Goal: Task Accomplishment & Management: Use online tool/utility

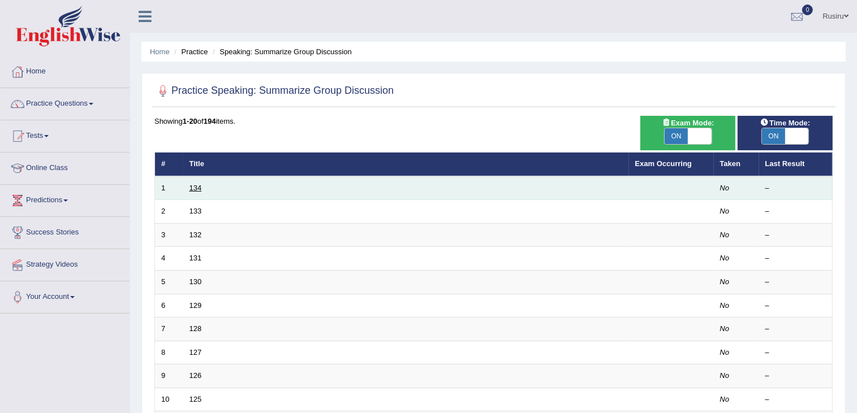
click at [196, 184] on link "134" at bounding box center [195, 188] width 12 height 8
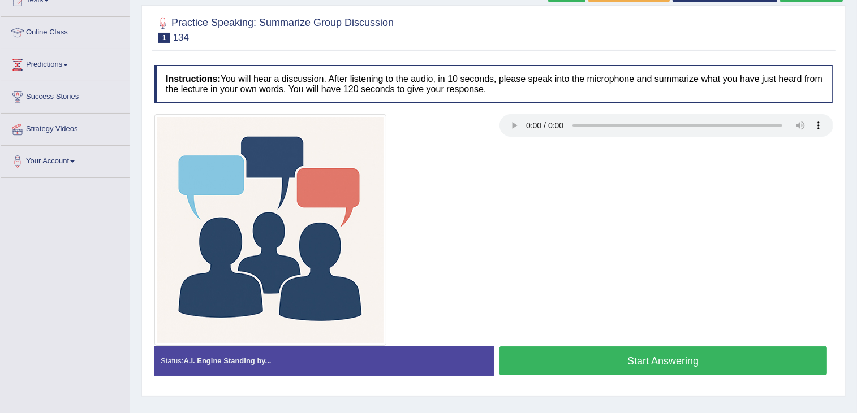
scroll to position [137, 0]
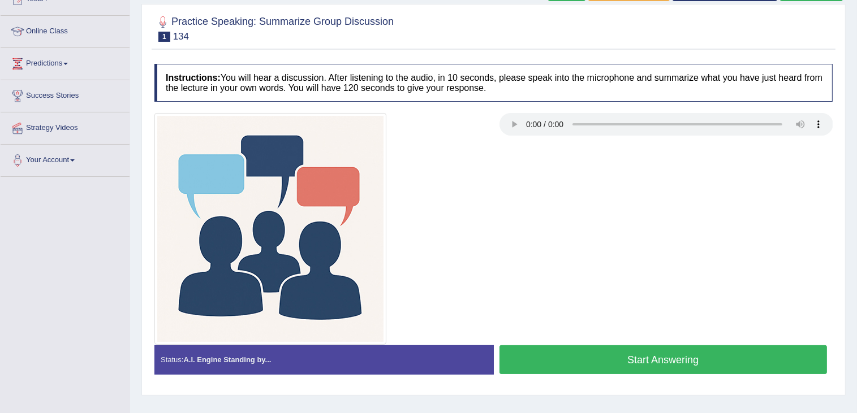
click at [613, 360] on button "Start Answering" at bounding box center [663, 359] width 328 height 29
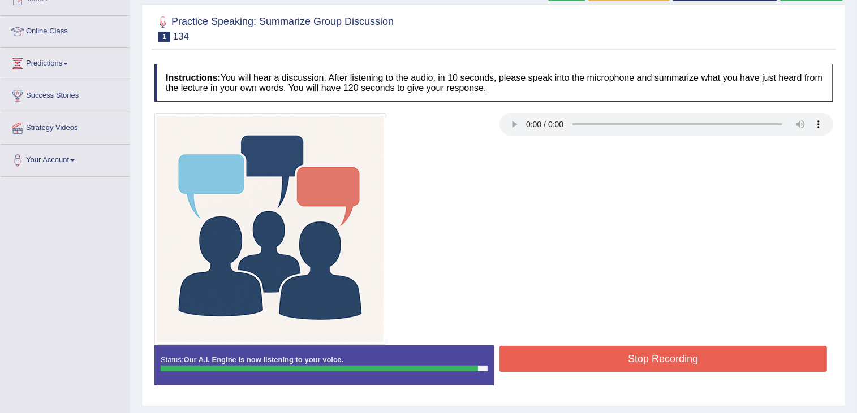
click at [608, 353] on button "Stop Recording" at bounding box center [663, 359] width 328 height 26
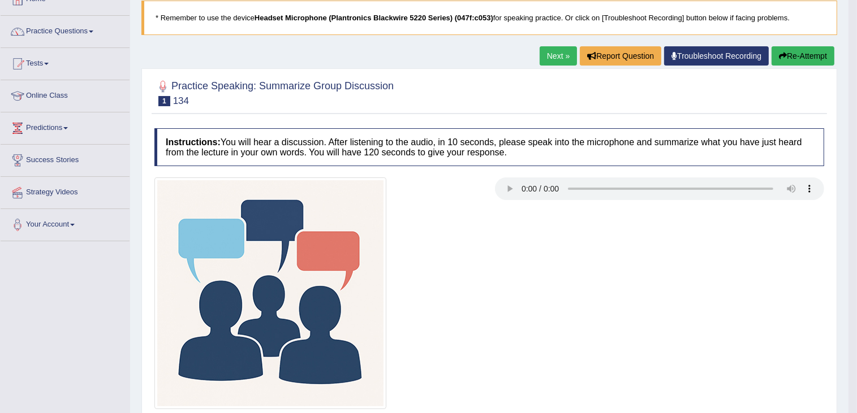
scroll to position [0, 0]
